Goal: Task Accomplishment & Management: Use online tool/utility

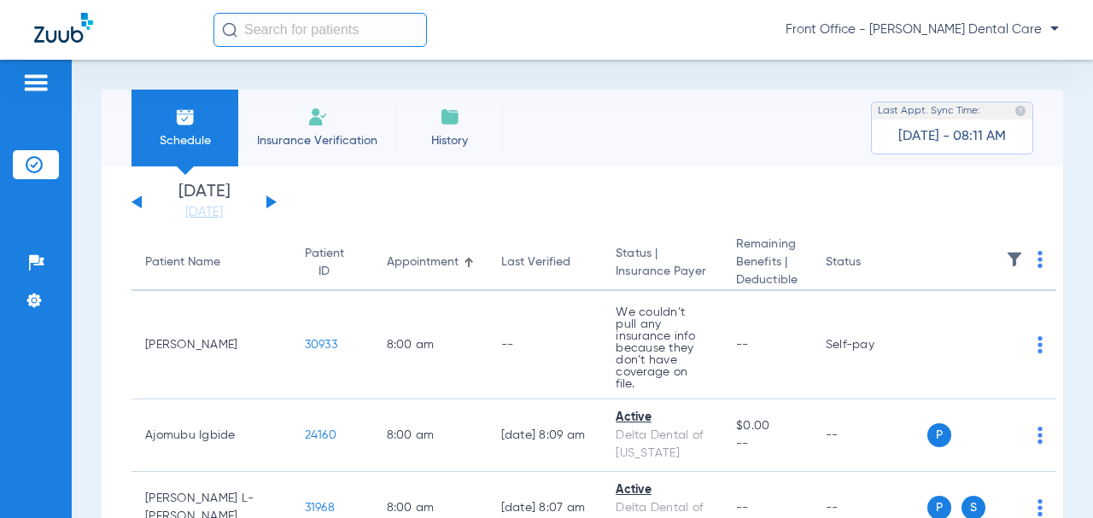
click at [272, 198] on div "[DATE] [DATE] [DATE] [DATE] [DATE] [DATE] [DATE] [DATE] [DATE] [DATE] [DATE] [D…" at bounding box center [204, 203] width 145 height 38
click at [271, 201] on button at bounding box center [271, 202] width 10 height 13
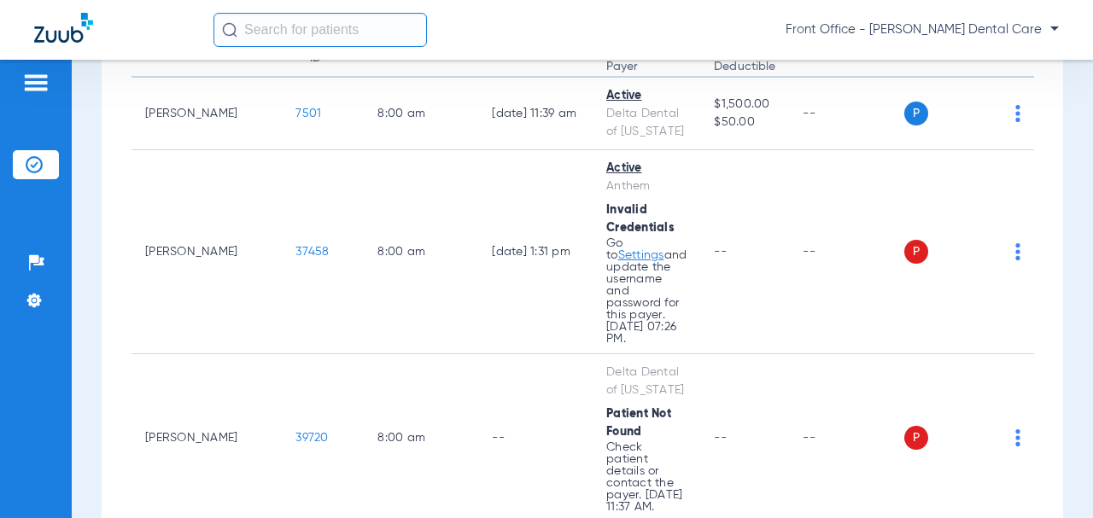
scroll to position [85, 0]
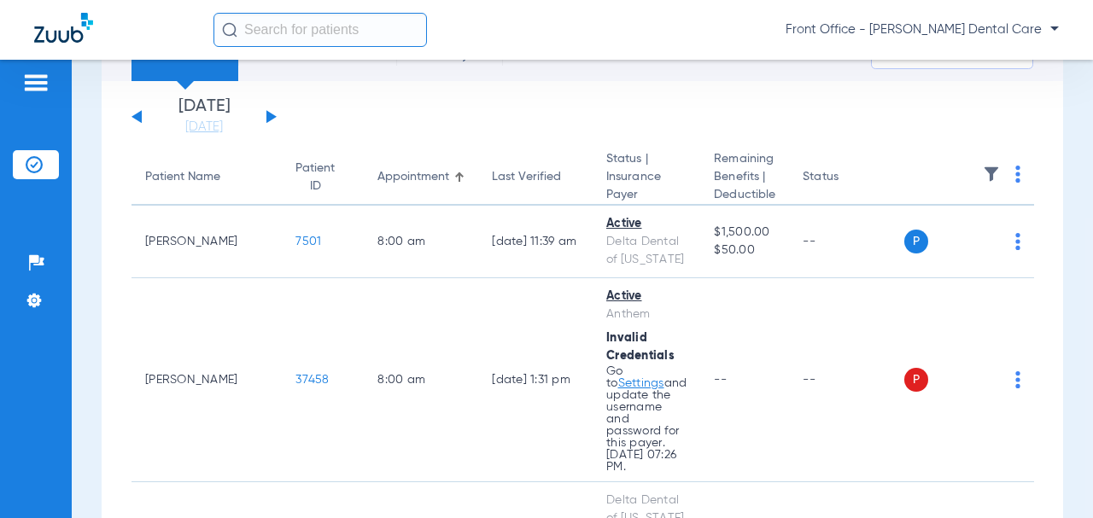
click at [272, 116] on button at bounding box center [271, 116] width 10 height 13
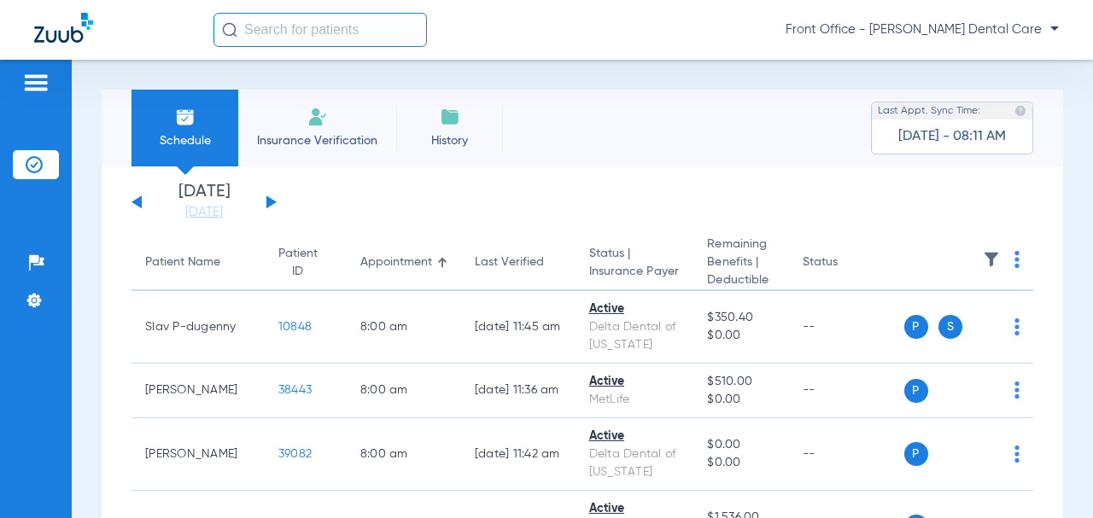
click at [272, 203] on button at bounding box center [271, 202] width 10 height 13
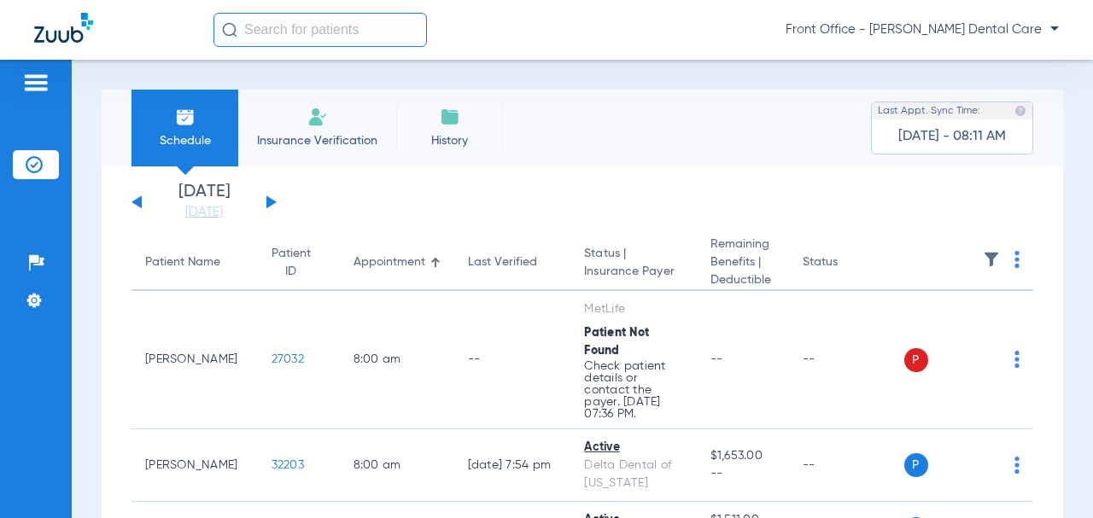
click at [1005, 256] on th at bounding box center [970, 264] width 130 height 56
click at [1015, 259] on img at bounding box center [1017, 259] width 5 height 17
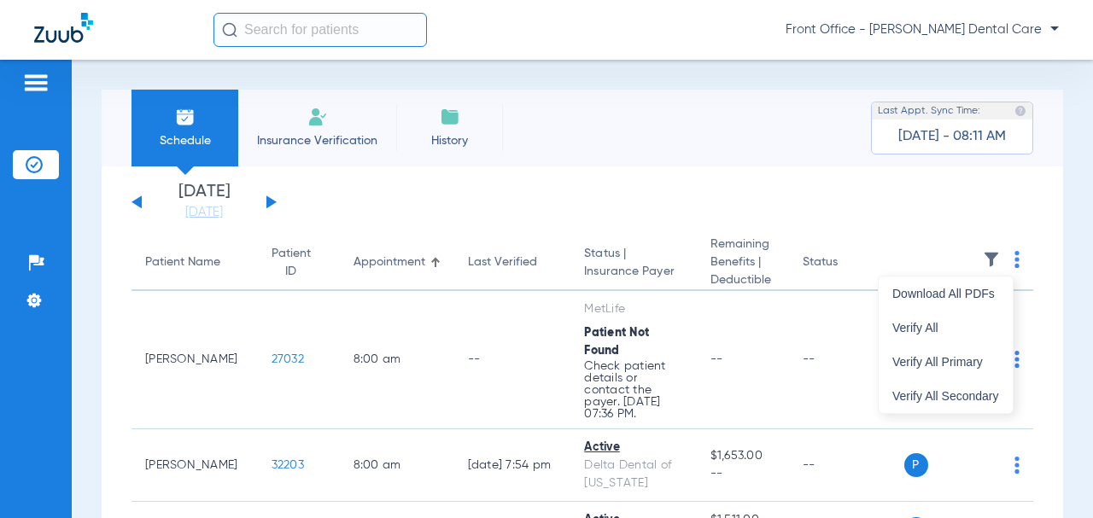
click at [942, 324] on span "Verify All" at bounding box center [946, 328] width 107 height 12
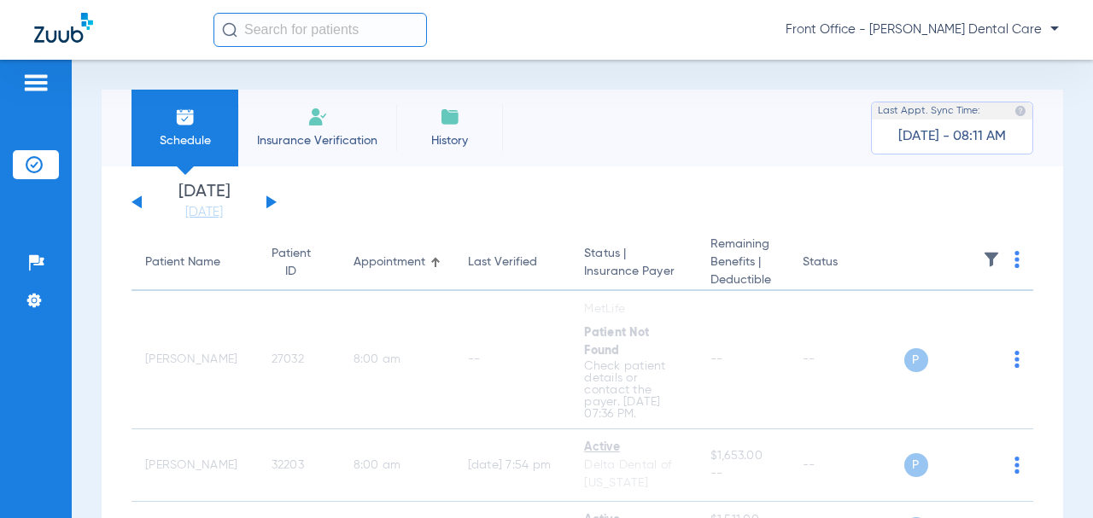
click at [135, 205] on div "[DATE] [DATE] [DATE] [DATE] [DATE] [DATE] [DATE] [DATE] [DATE] [DATE] [DATE] [D…" at bounding box center [204, 203] width 145 height 38
click at [138, 202] on button at bounding box center [137, 202] width 10 height 13
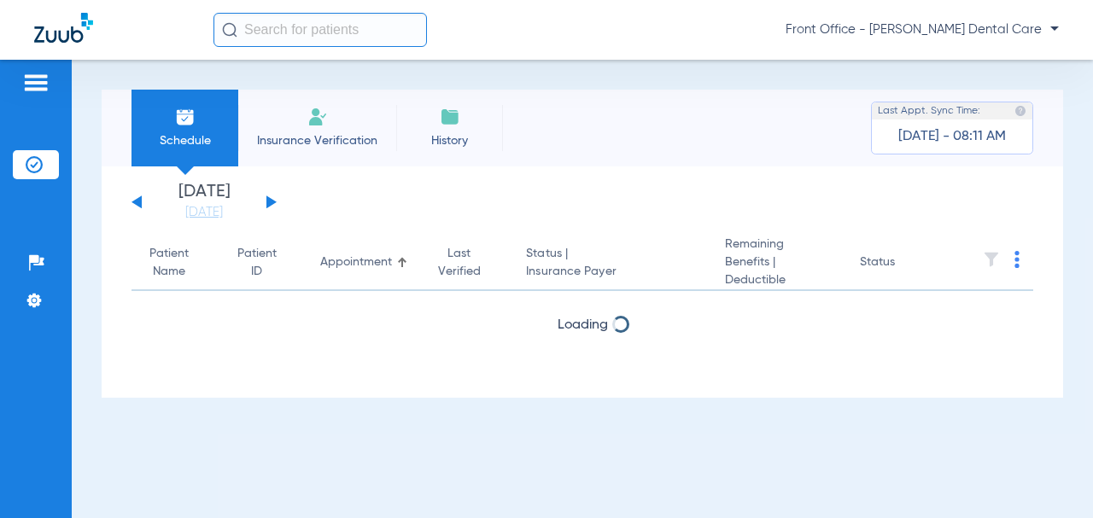
click at [138, 202] on button at bounding box center [137, 202] width 10 height 13
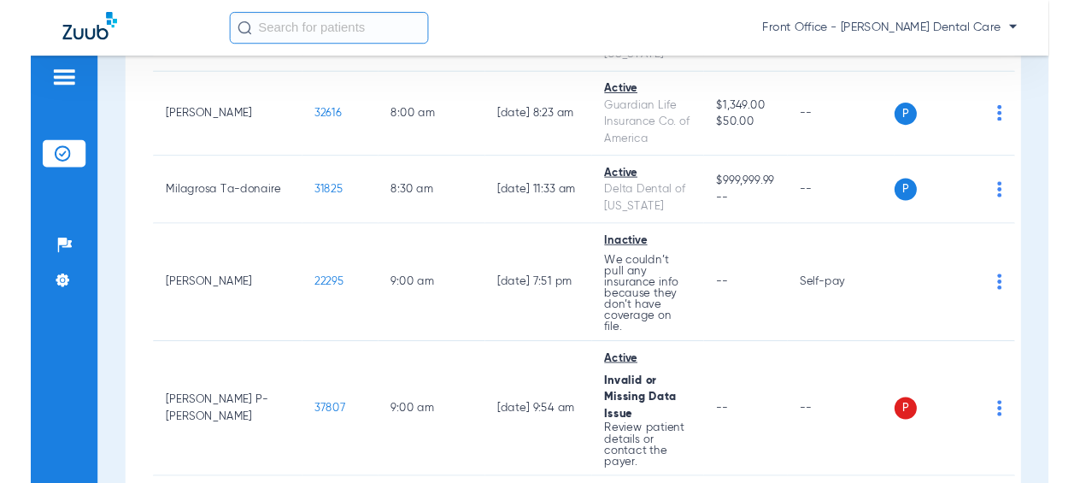
scroll to position [769, 0]
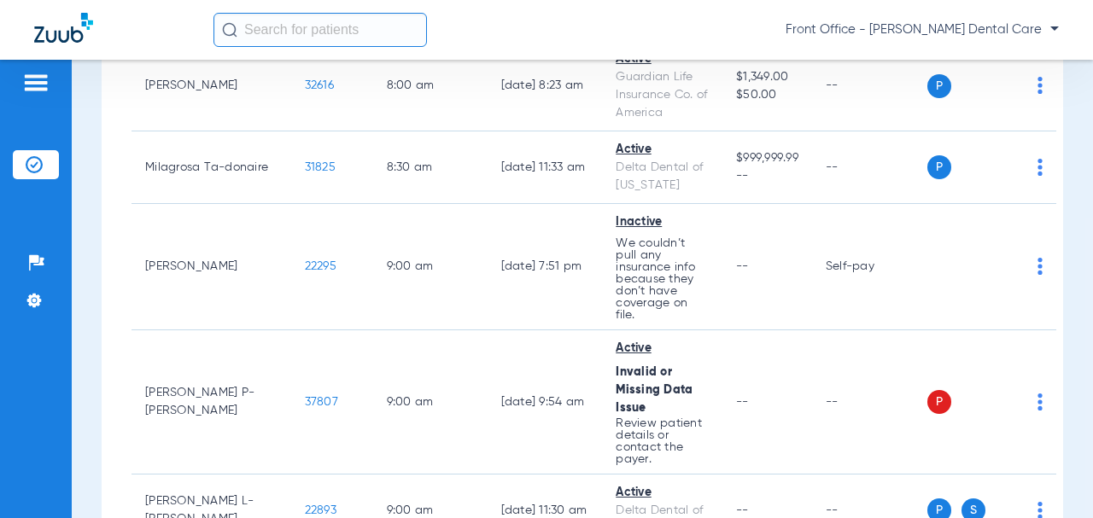
click at [305, 261] on span "22295" at bounding box center [321, 267] width 32 height 12
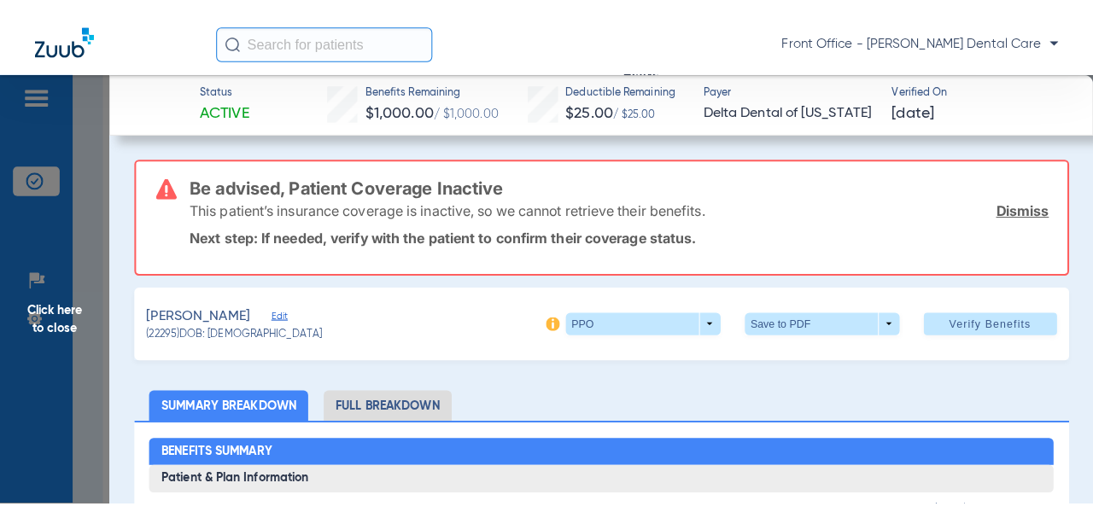
scroll to position [171, 0]
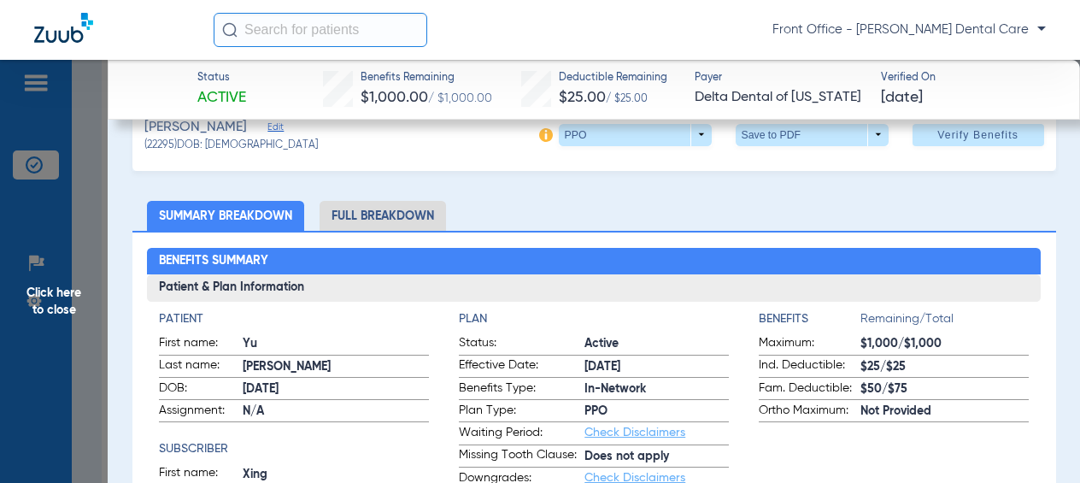
click at [267, 126] on span "Edit" at bounding box center [274, 129] width 15 height 16
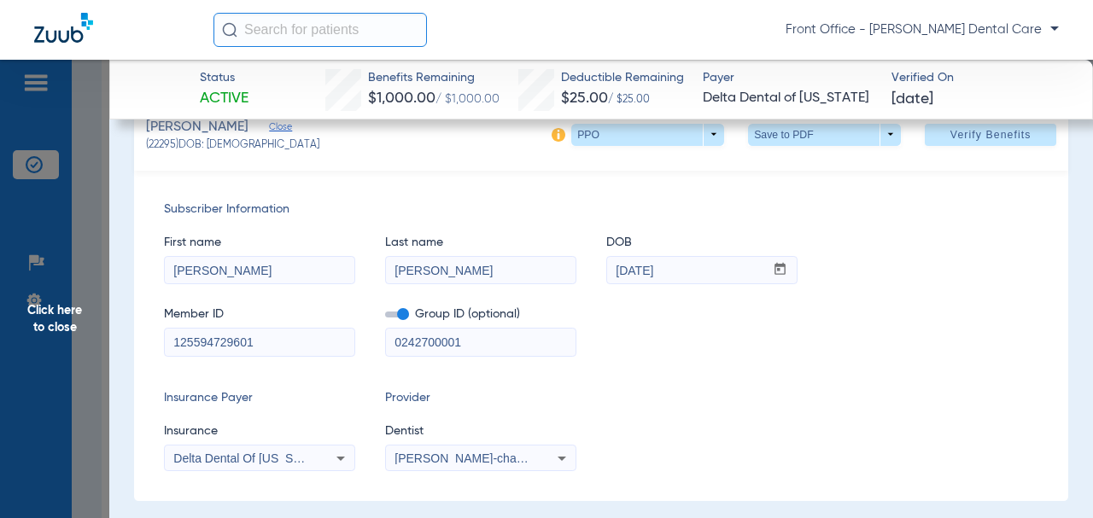
drag, startPoint x: 476, startPoint y: 349, endPoint x: 430, endPoint y: 345, distance: 45.5
click at [378, 340] on div "Member ID 125594729601 Group ID (optional) 0242700001" at bounding box center [601, 323] width 875 height 66
paste input "-"
type input "02427-00001"
drag, startPoint x: 168, startPoint y: 348, endPoint x: 213, endPoint y: 347, distance: 44.4
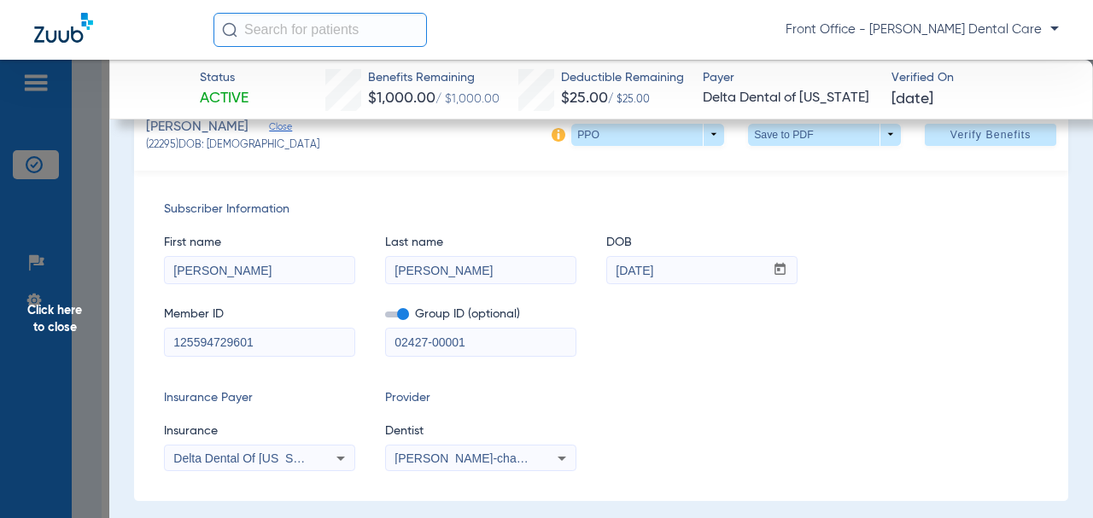
click at [155, 348] on div "Subscriber Information First name [PERSON_NAME] Last name [PERSON_NAME] mm / dd…" at bounding box center [601, 336] width 934 height 331
drag, startPoint x: 196, startPoint y: 273, endPoint x: 186, endPoint y: 272, distance: 9.4
click at [186, 272] on input "[PERSON_NAME]" at bounding box center [260, 270] width 190 height 27
type input "Yu"
click at [951, 139] on span "Verify Benefits" at bounding box center [991, 135] width 81 height 14
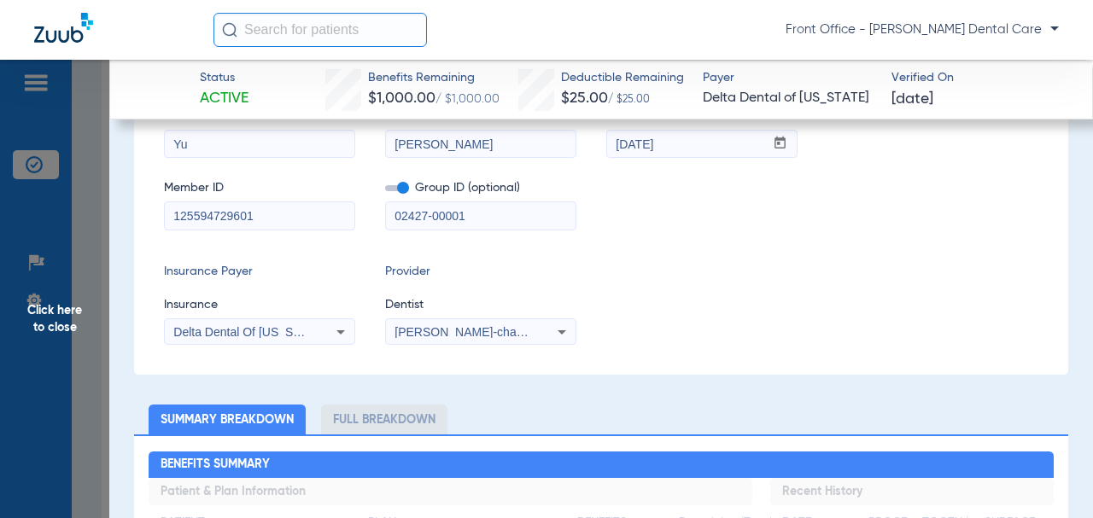
scroll to position [44, 0]
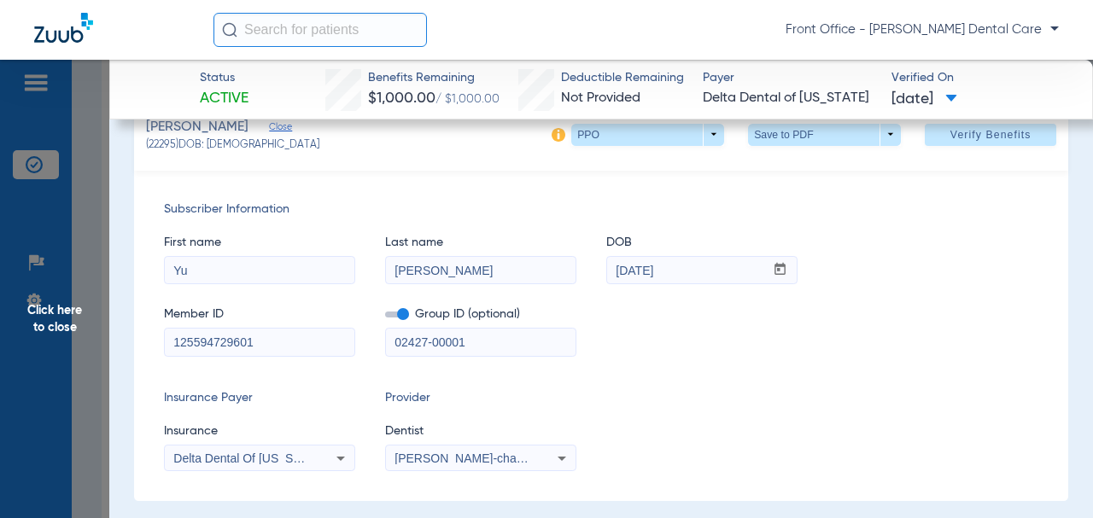
click at [58, 329] on span "Click here to close" at bounding box center [54, 319] width 109 height 518
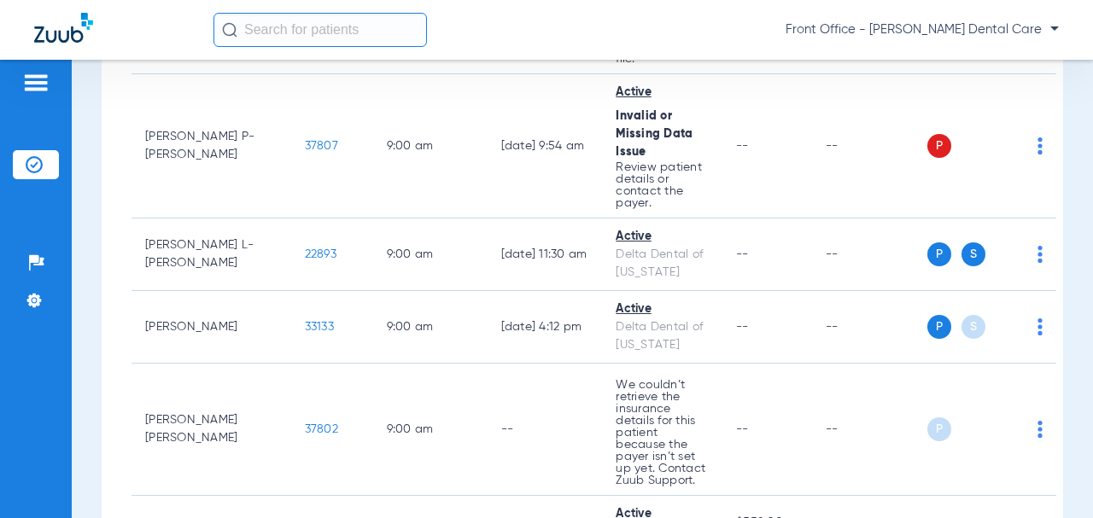
scroll to position [1110, 0]
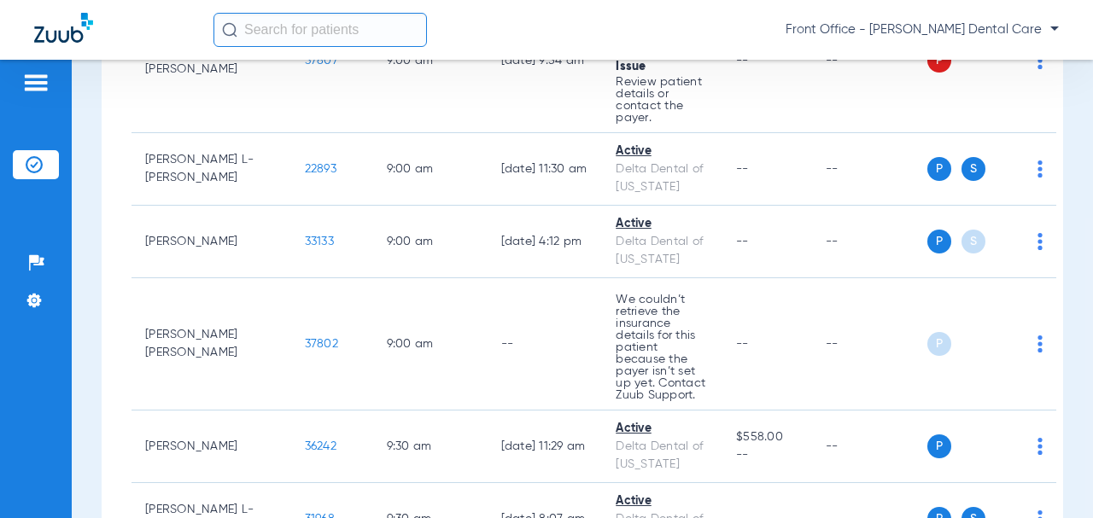
click at [305, 338] on span "37802" at bounding box center [321, 344] width 33 height 12
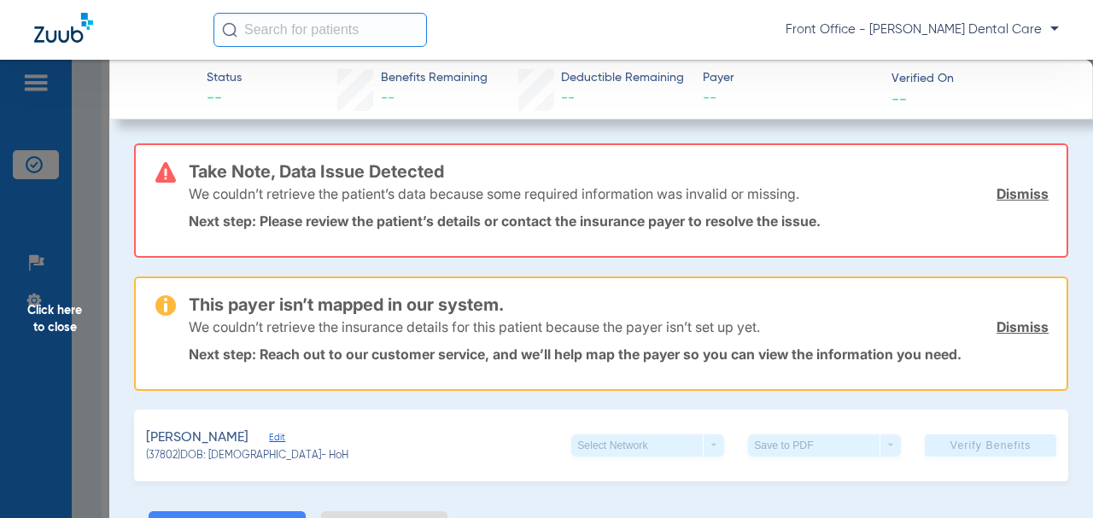
scroll to position [85, 0]
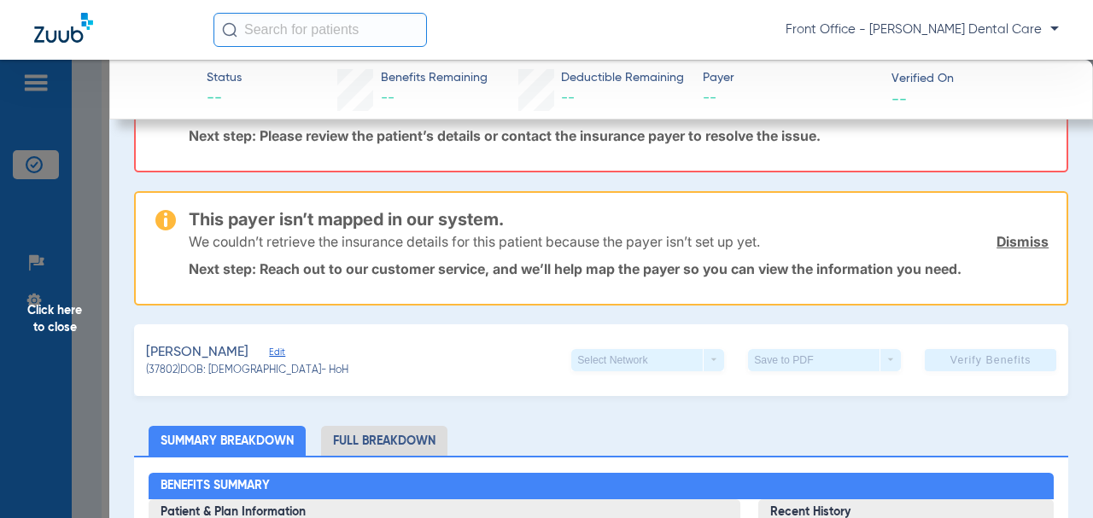
click at [73, 325] on span "Click here to close" at bounding box center [54, 319] width 109 height 518
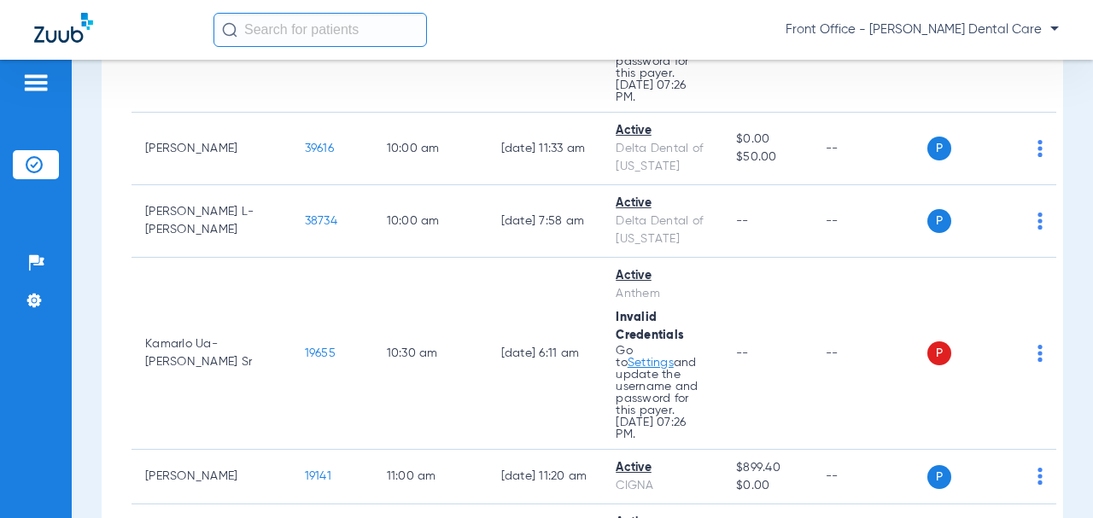
scroll to position [2050, 0]
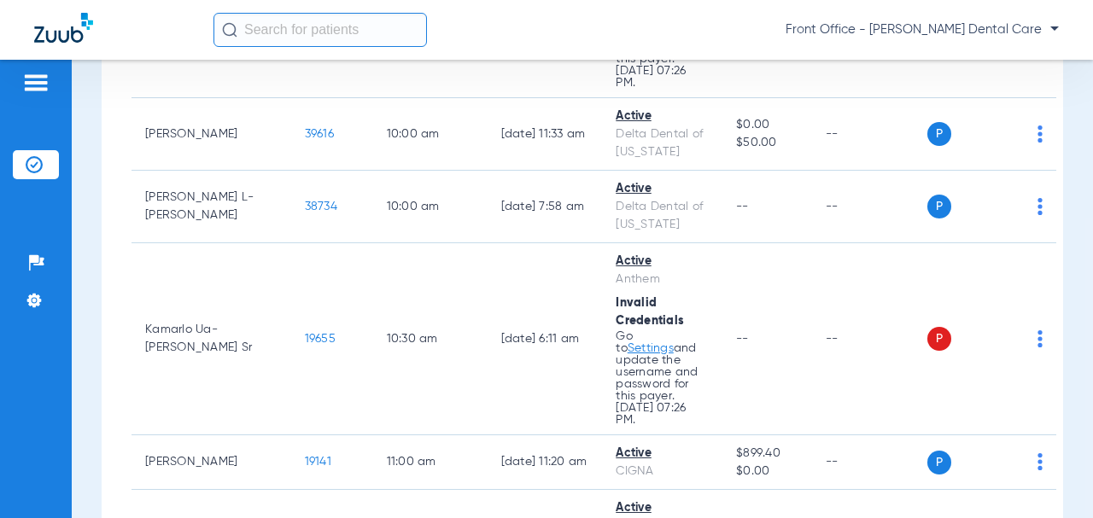
click at [305, 333] on span "19655" at bounding box center [320, 339] width 31 height 12
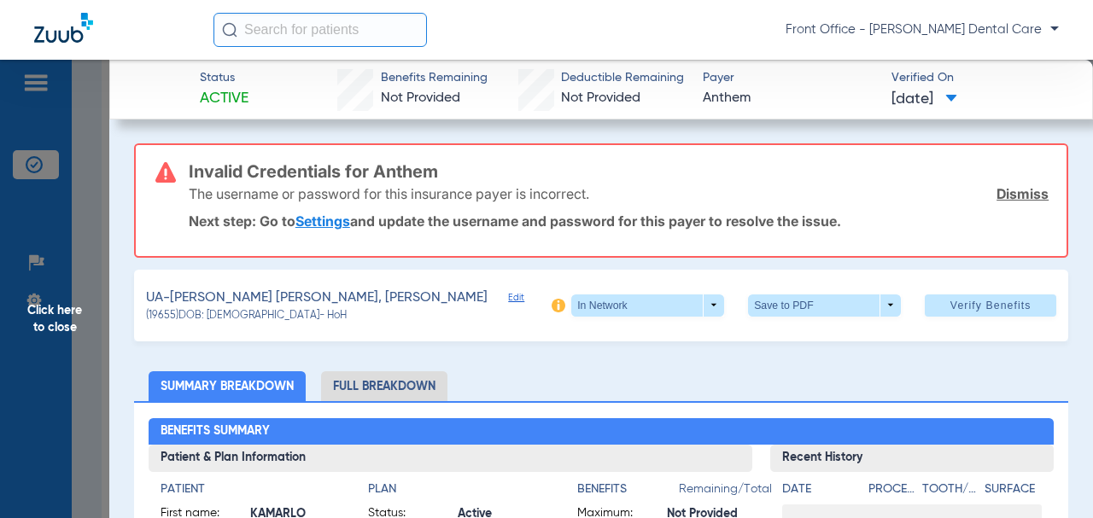
click at [41, 326] on span "Click here to close" at bounding box center [54, 319] width 109 height 518
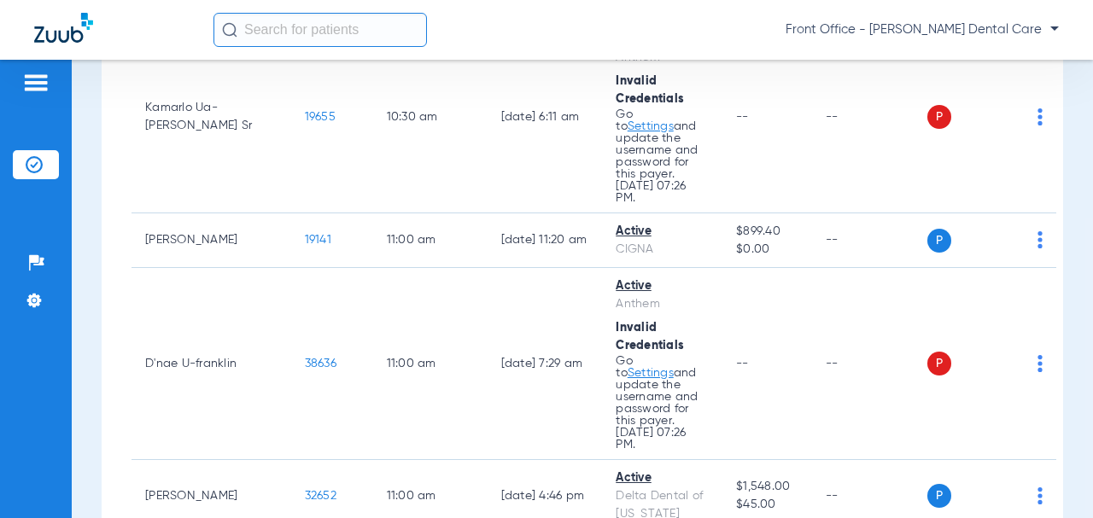
scroll to position [2306, 0]
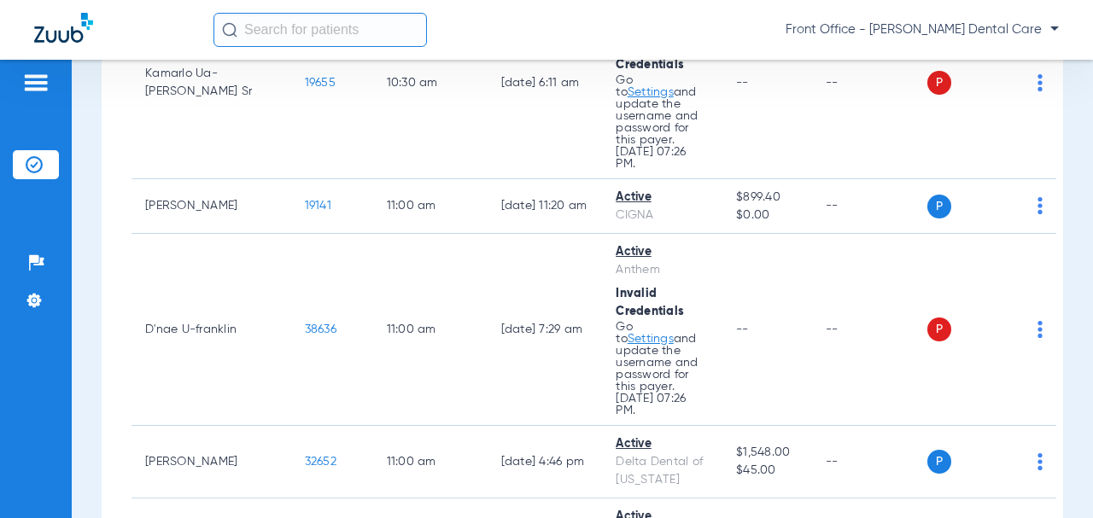
click at [305, 324] on span "38636" at bounding box center [321, 330] width 32 height 12
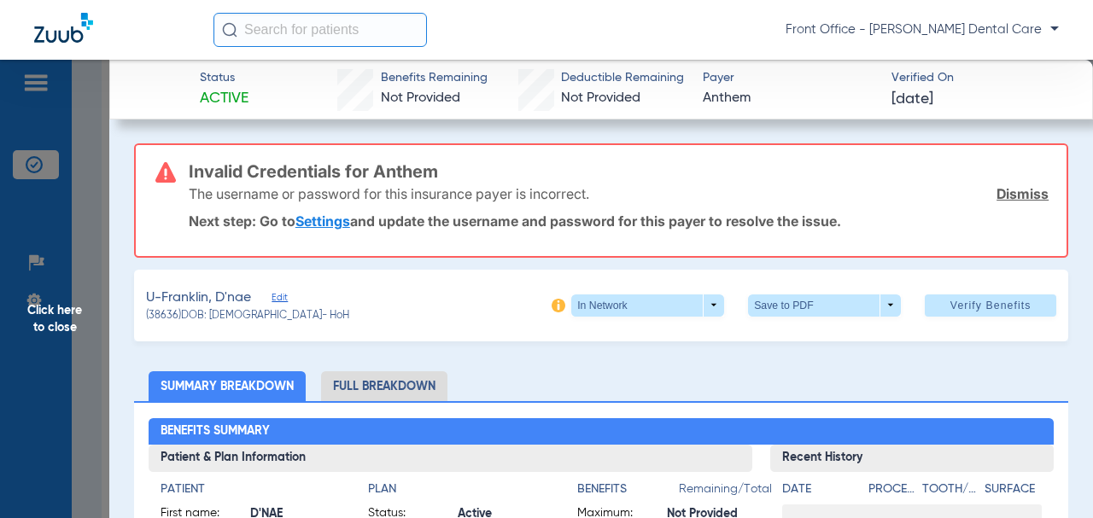
click at [72, 329] on span "Click here to close" at bounding box center [54, 319] width 109 height 518
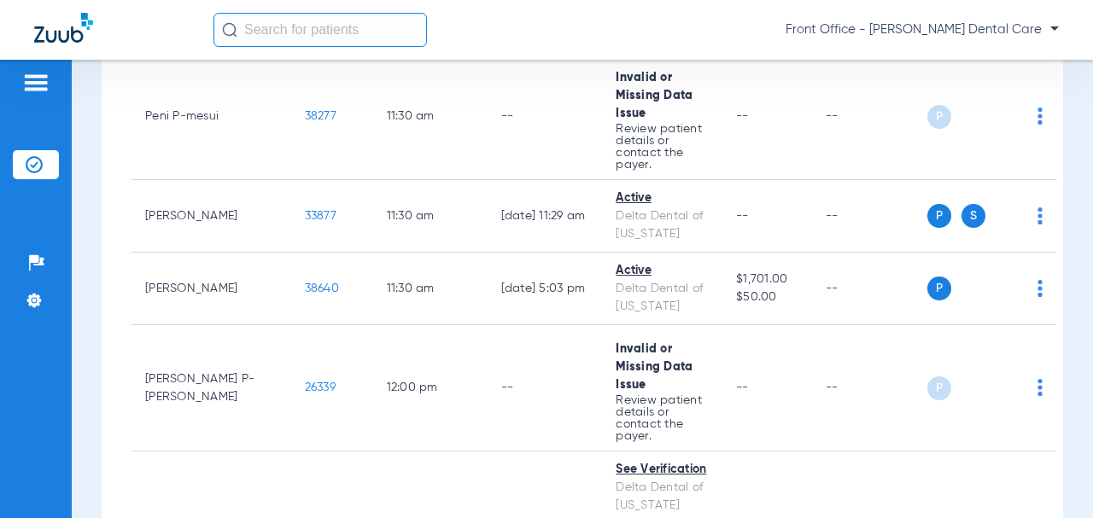
scroll to position [3075, 0]
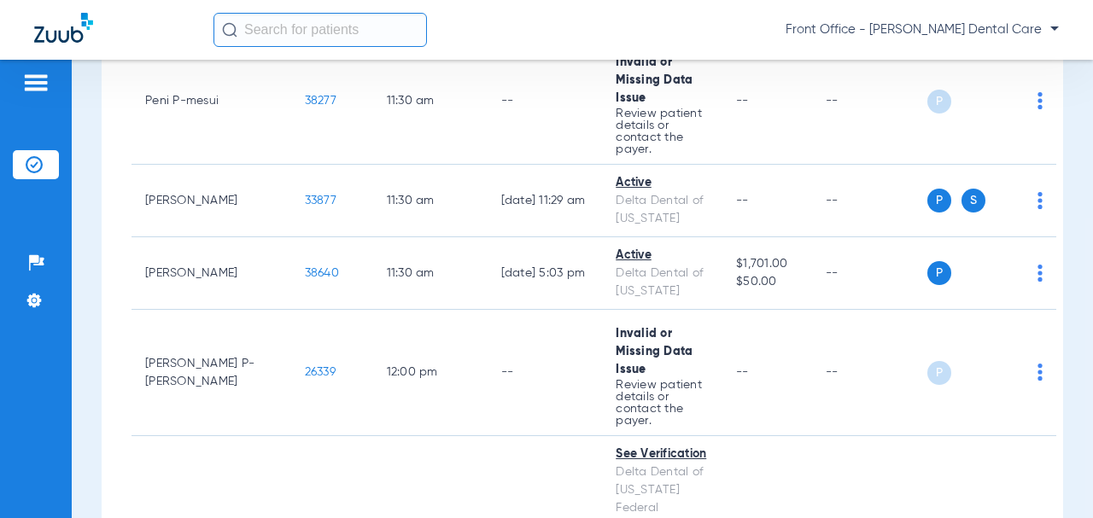
click at [305, 366] on span "26339" at bounding box center [320, 372] width 31 height 12
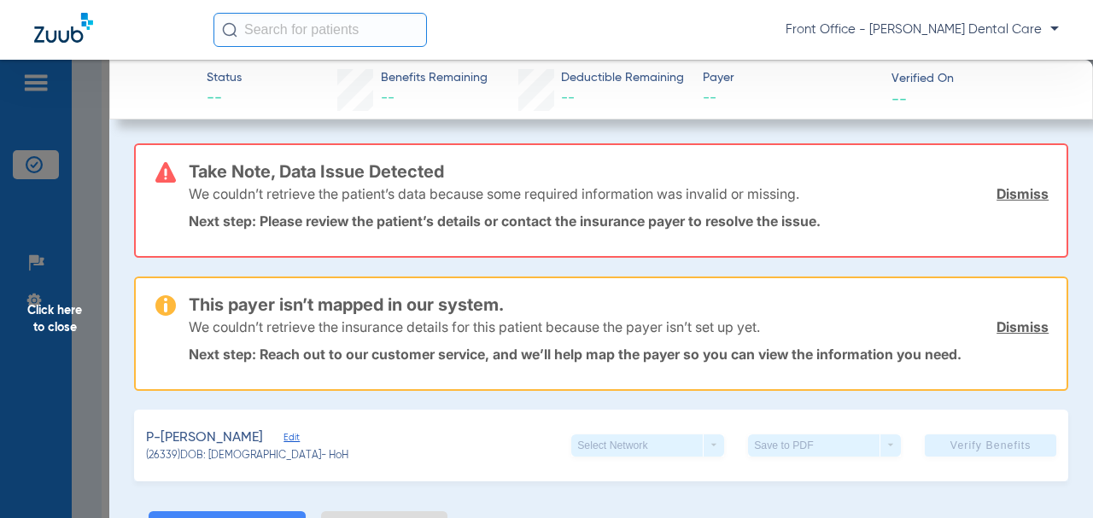
click at [46, 323] on span "Click here to close" at bounding box center [54, 319] width 109 height 518
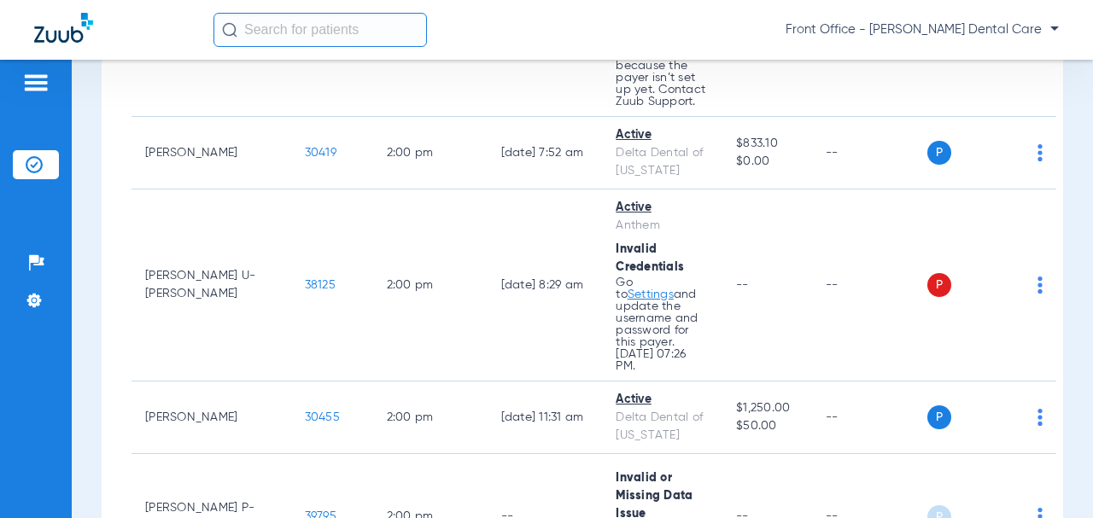
scroll to position [5381, 0]
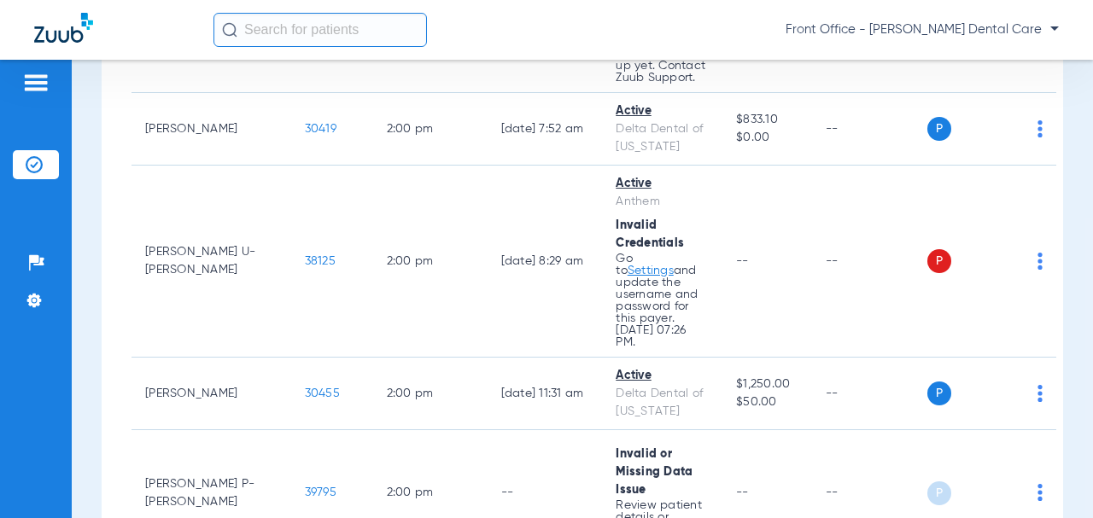
click at [305, 487] on span "39795" at bounding box center [321, 493] width 32 height 12
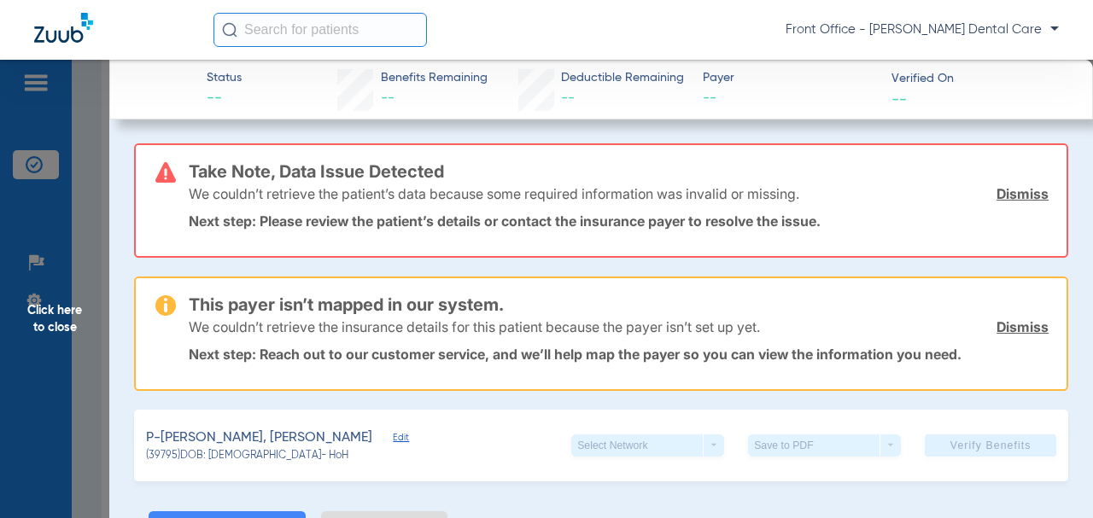
click at [58, 330] on span "Click here to close" at bounding box center [54, 319] width 109 height 518
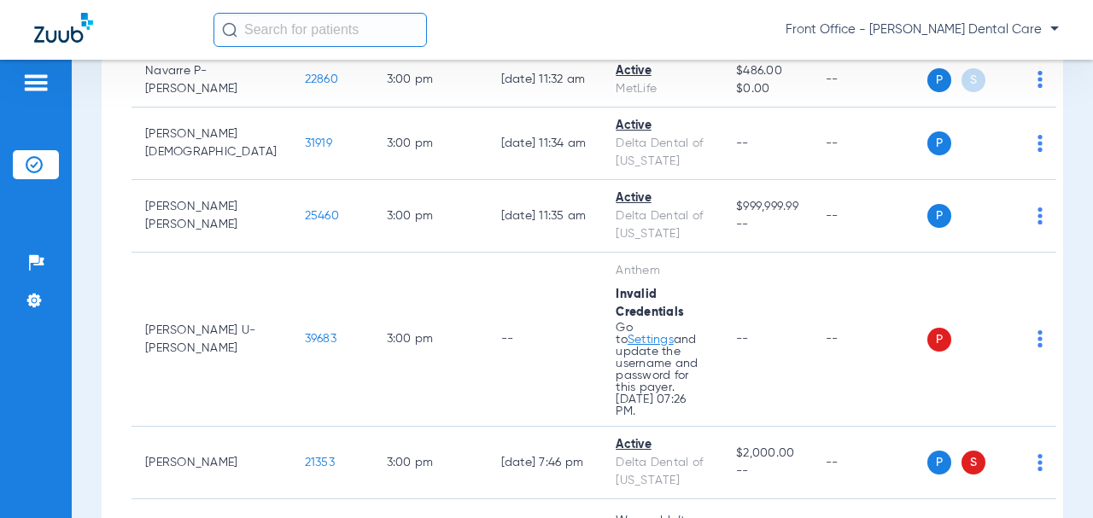
scroll to position [6235, 0]
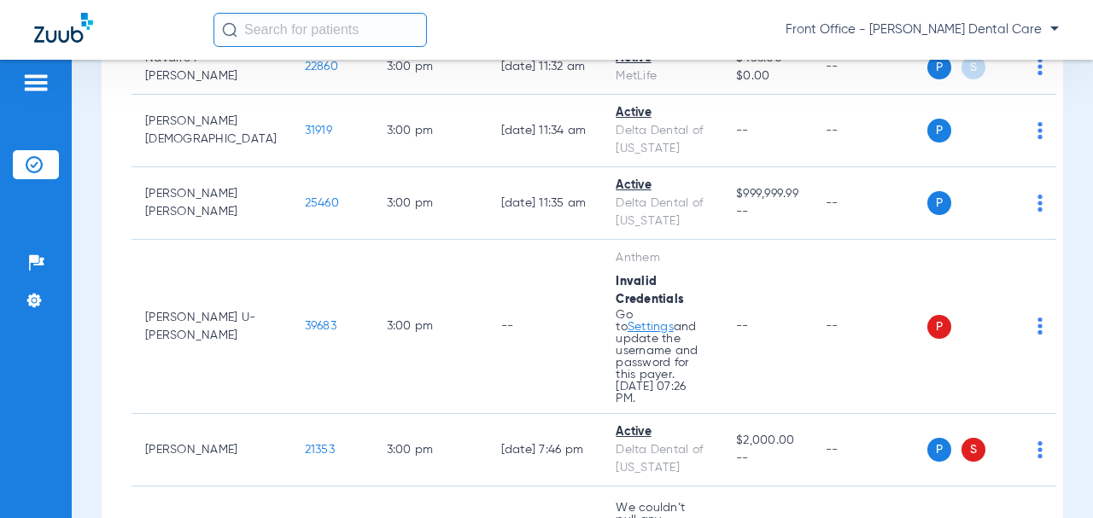
click at [305, 444] on span "21353" at bounding box center [320, 450] width 30 height 12
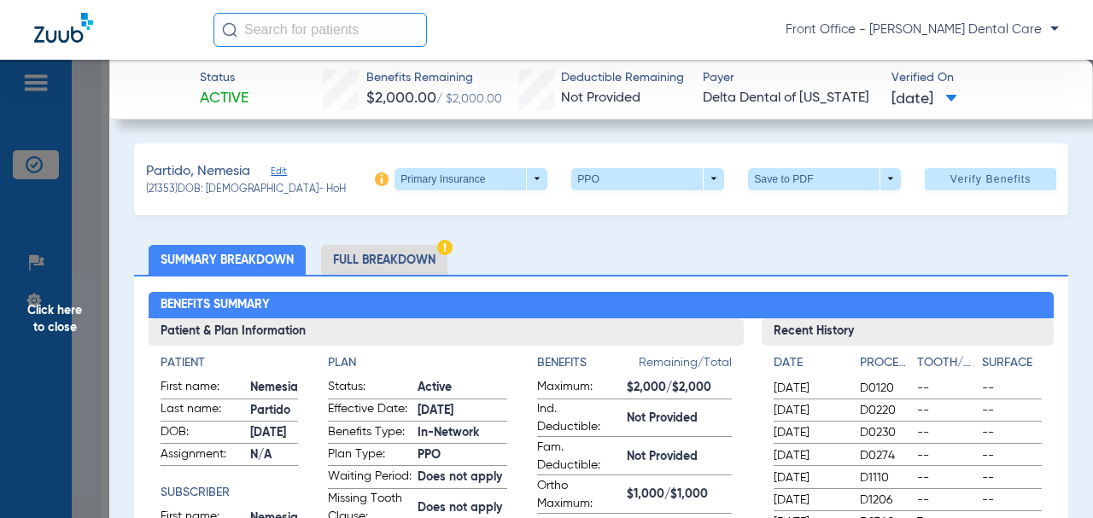
click at [522, 175] on span at bounding box center [471, 179] width 153 height 22
click at [482, 239] on button "Secondary Insurance" at bounding box center [454, 247] width 140 height 34
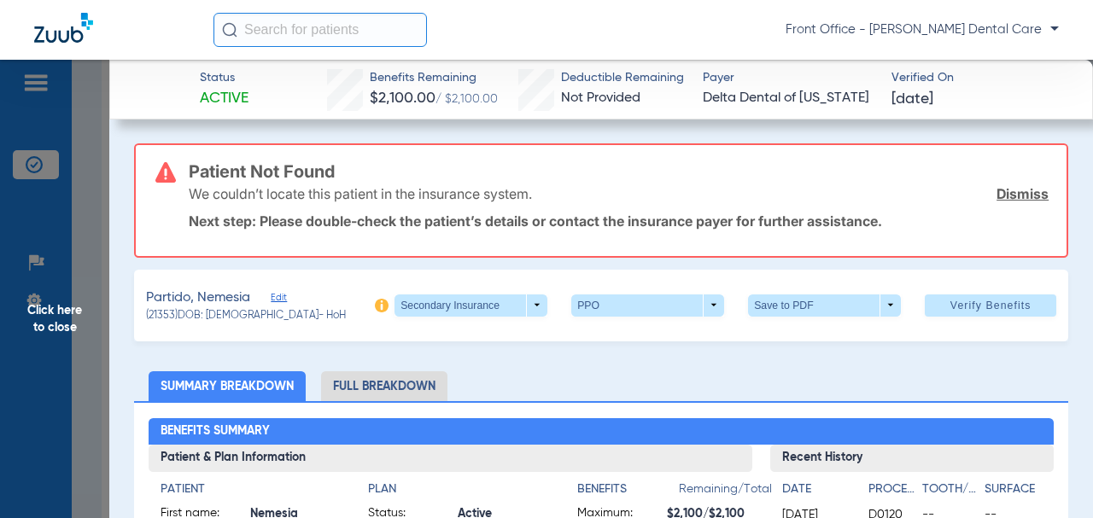
click at [281, 294] on span "Edit" at bounding box center [278, 300] width 15 height 16
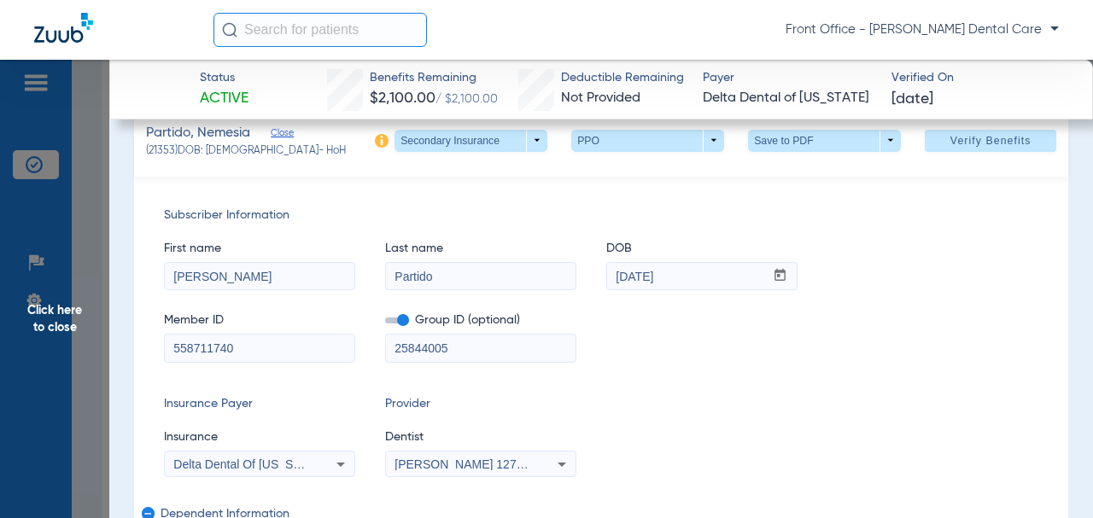
scroll to position [171, 0]
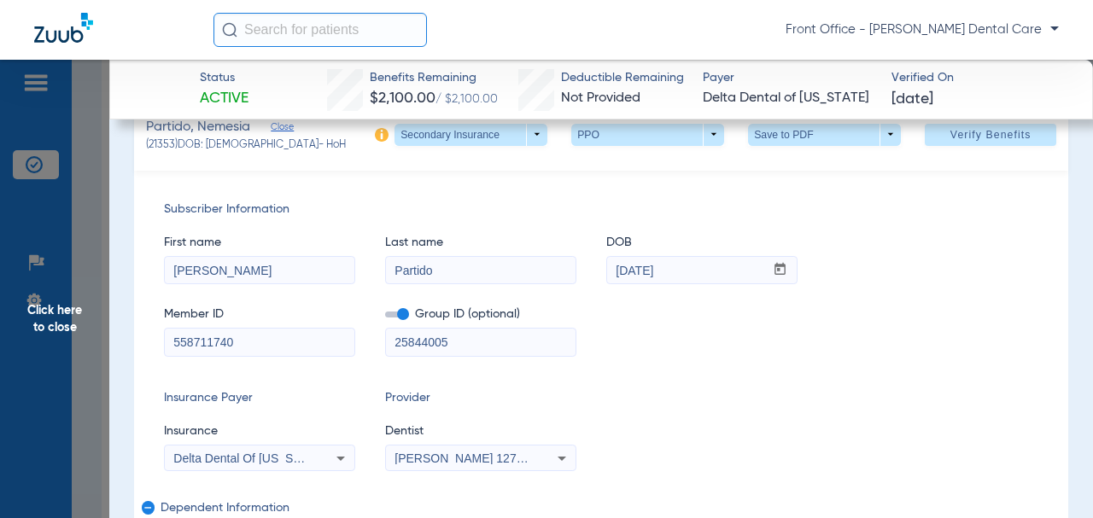
drag, startPoint x: 470, startPoint y: 344, endPoint x: 424, endPoint y: 343, distance: 46.1
click at [394, 339] on input "25844005" at bounding box center [481, 342] width 190 height 27
paste input "02584-07001"
type input "02584-07001"
drag, startPoint x: 244, startPoint y: 347, endPoint x: 312, endPoint y: 313, distance: 75.6
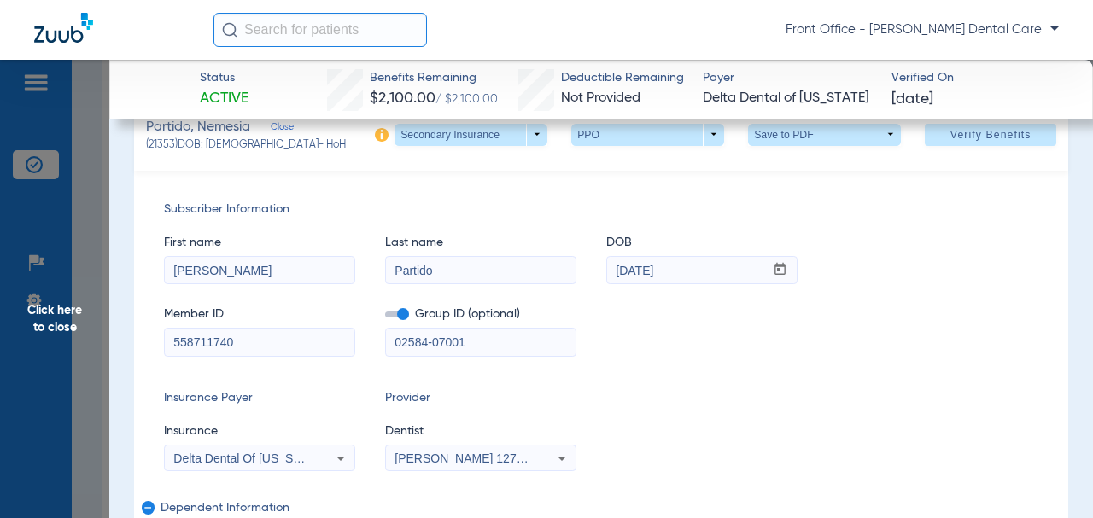
click at [175, 344] on input "558711740" at bounding box center [260, 342] width 190 height 27
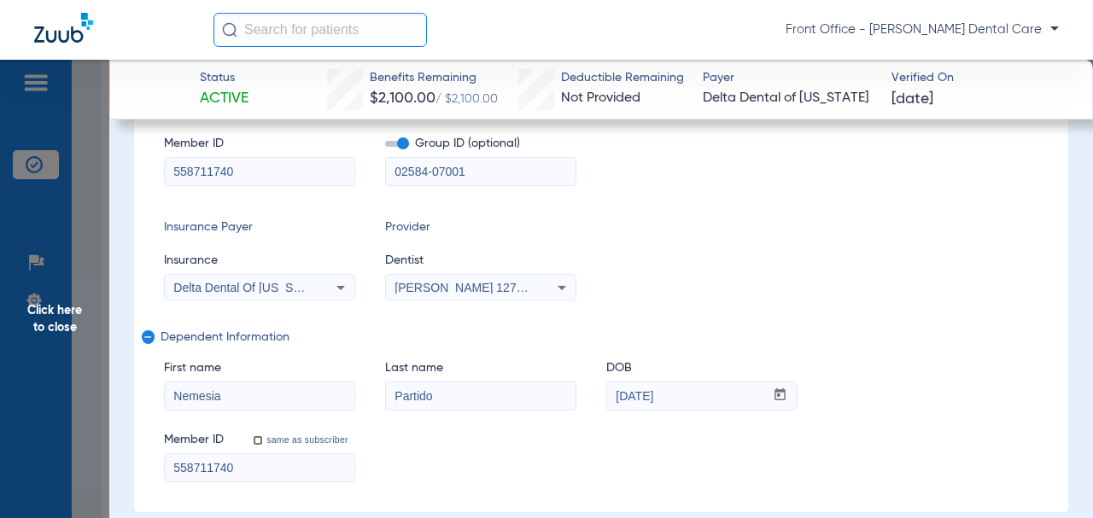
drag, startPoint x: 212, startPoint y: 467, endPoint x: 195, endPoint y: 466, distance: 17.1
click at [142, 469] on div "Subscriber Information First name [PERSON_NAME] Last name Partido DOB mm / dd /…" at bounding box center [601, 256] width 934 height 512
paste input "229967516802"
type input "229967516802"
drag, startPoint x: 169, startPoint y: 170, endPoint x: 194, endPoint y: 170, distance: 24.8
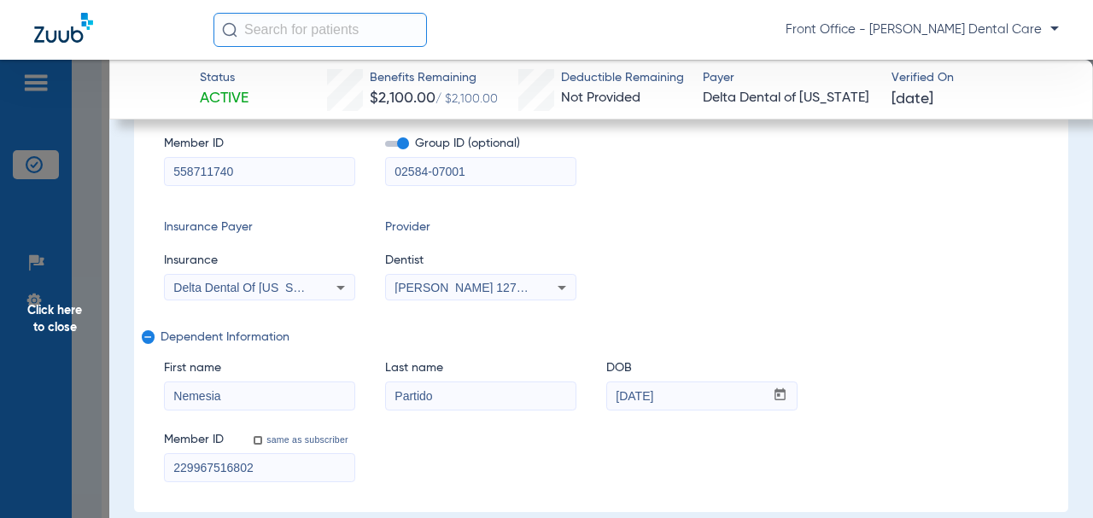
click at [167, 170] on input "558711740" at bounding box center [260, 171] width 190 height 27
paste input "229967516801"
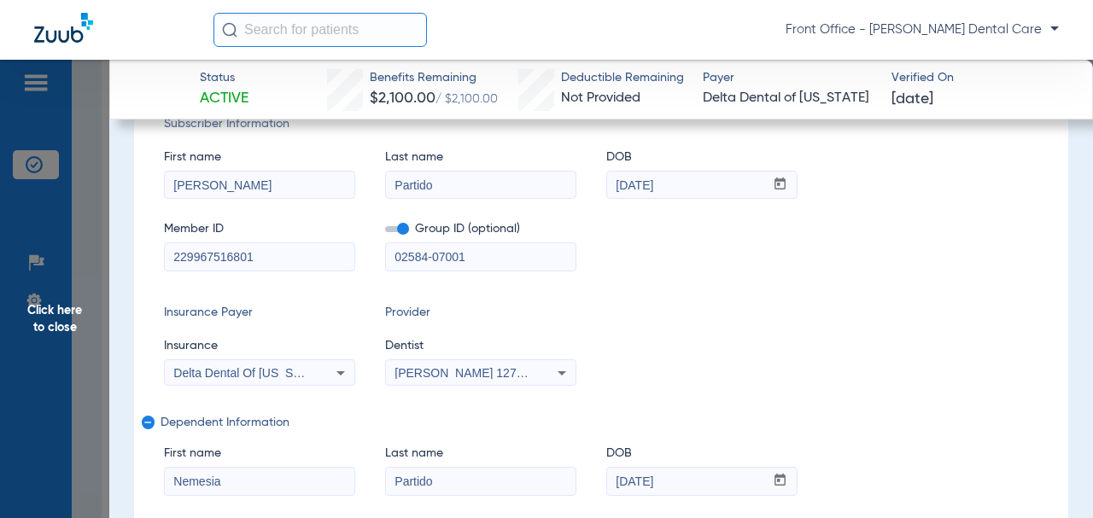
type input "229967516801"
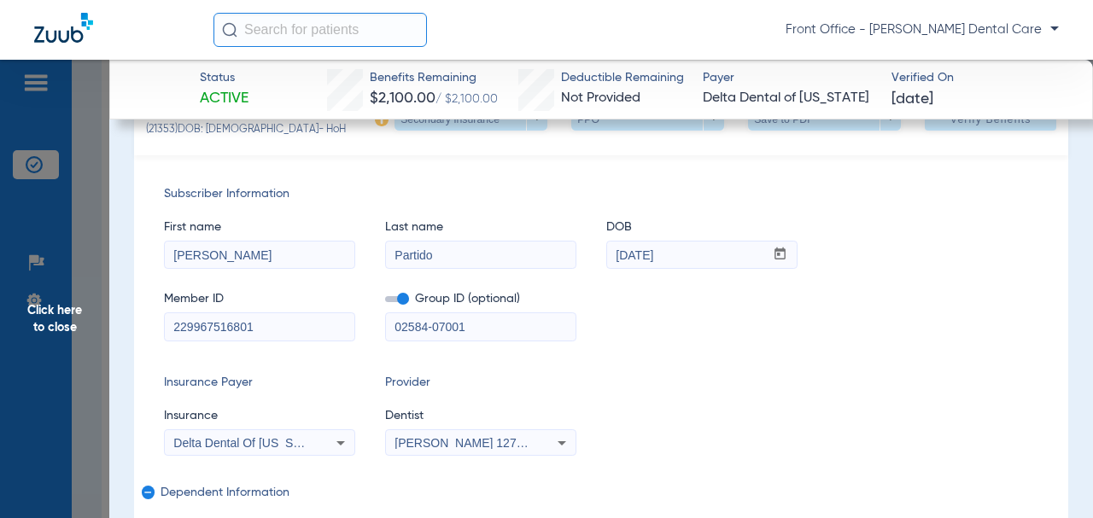
scroll to position [171, 0]
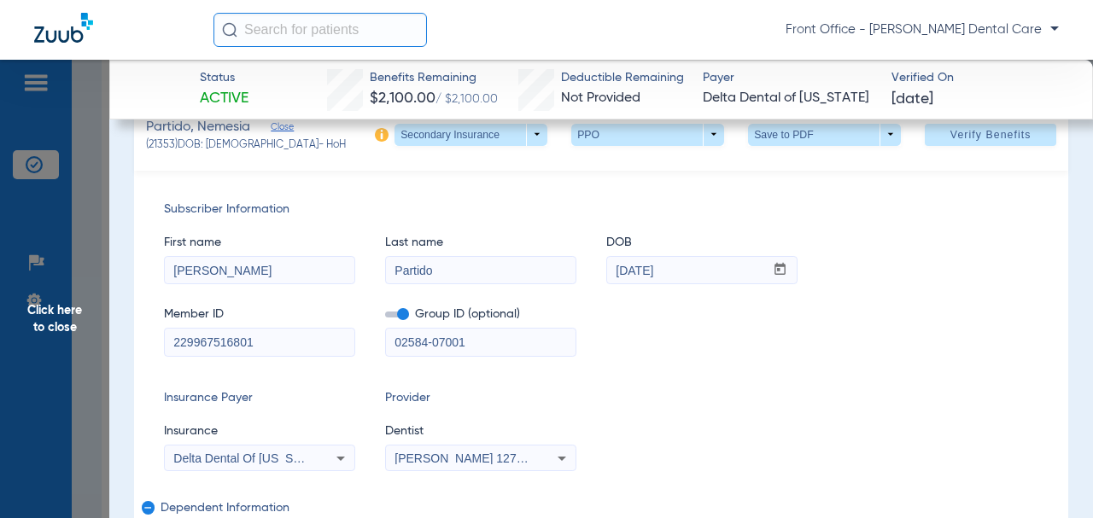
click at [951, 143] on span at bounding box center [991, 134] width 132 height 41
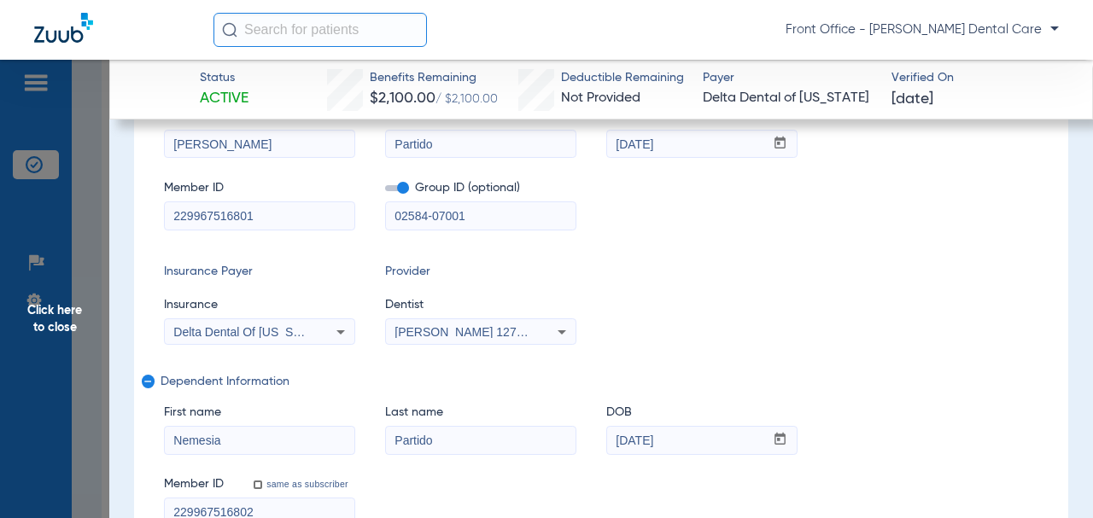
scroll to position [44, 0]
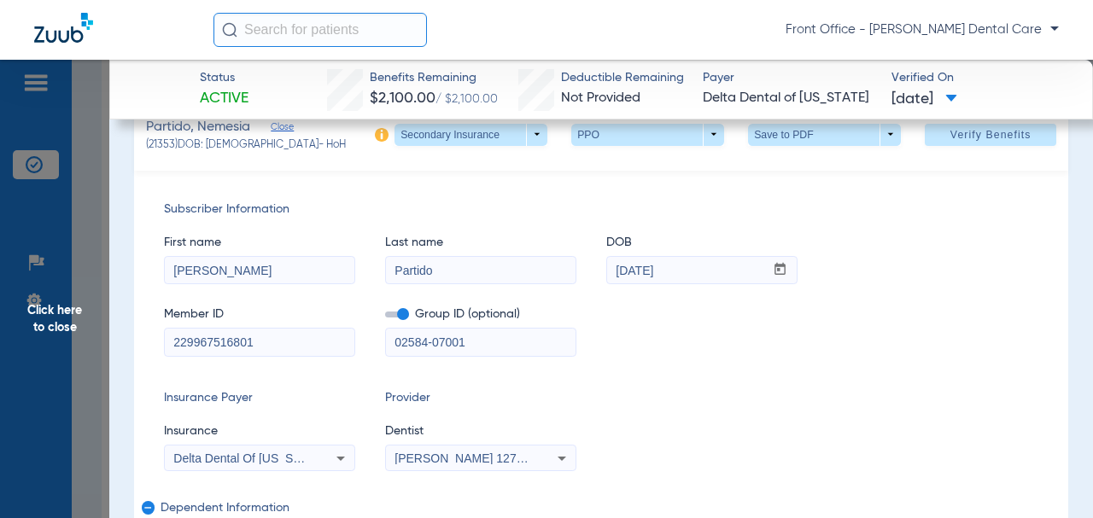
click at [75, 308] on span "Click here to close" at bounding box center [54, 319] width 109 height 518
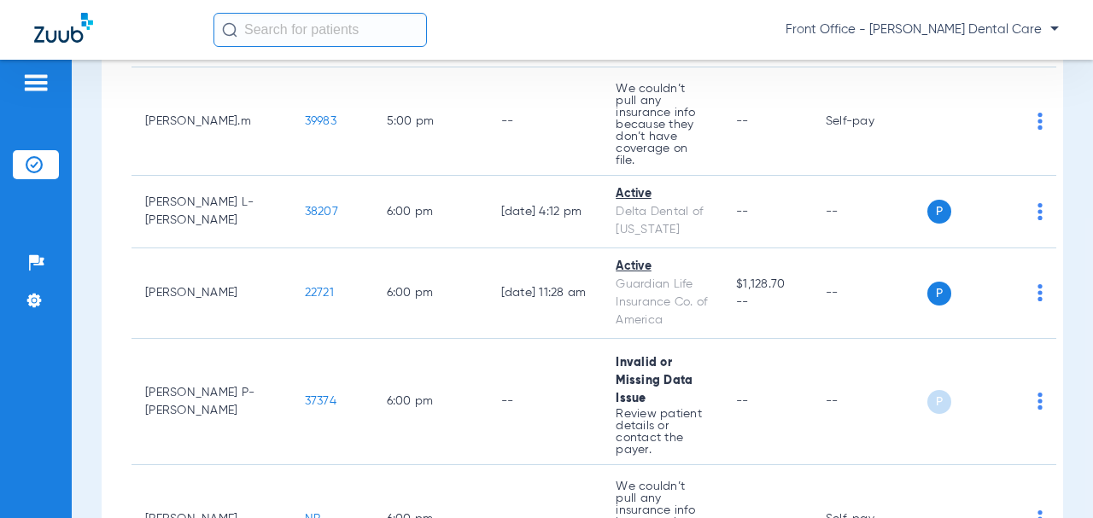
scroll to position [8371, 0]
